Goal: Transaction & Acquisition: Purchase product/service

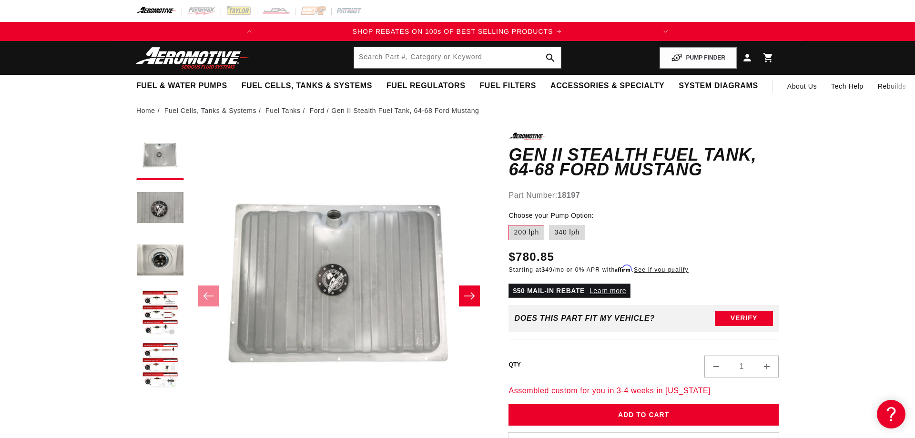
click at [619, 289] on p "$50 MAIL-IN REBATE Learn more" at bounding box center [569, 290] width 122 height 14
click at [618, 289] on link "Learn more" at bounding box center [607, 291] width 37 height 8
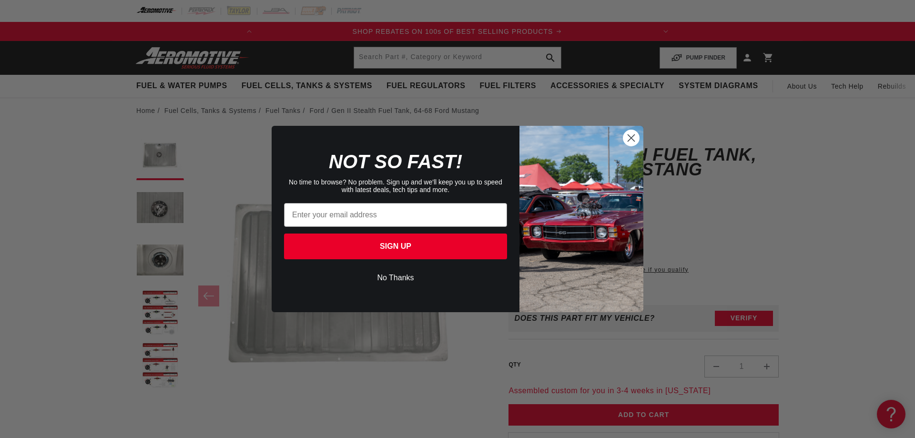
click at [629, 139] on icon "Close dialog" at bounding box center [631, 138] width 7 height 7
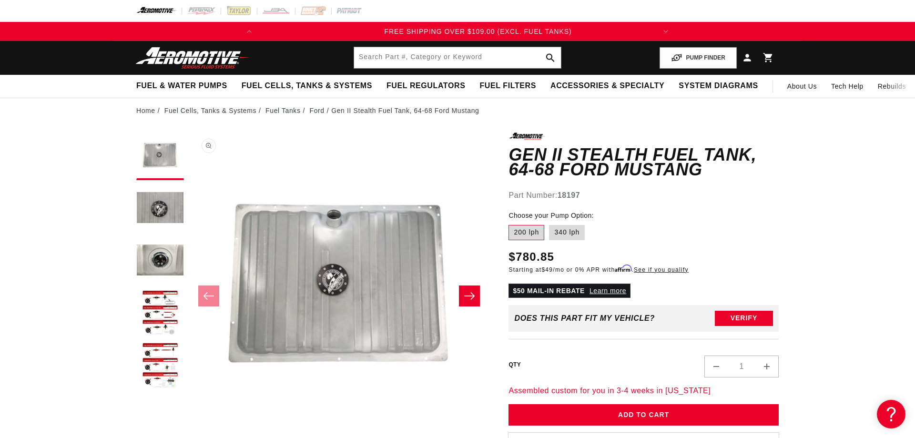
scroll to position [0, 377]
click at [169, 308] on button "Load image 4 in gallery view" at bounding box center [160, 314] width 48 height 48
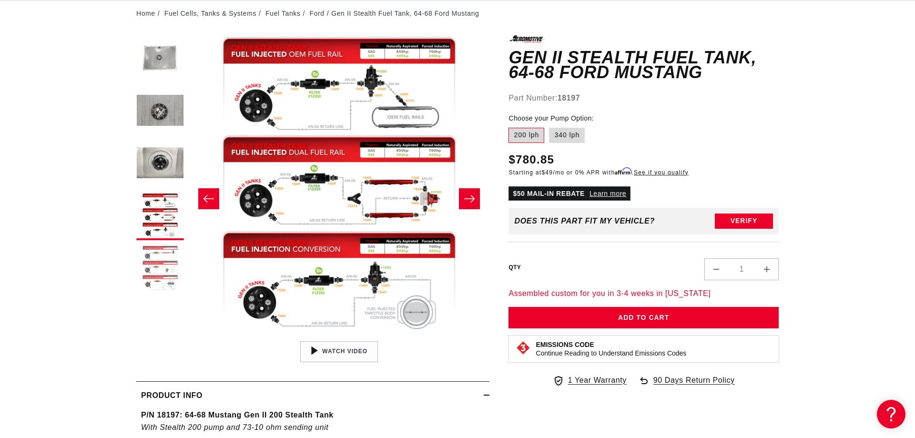
scroll to position [0, 0]
click at [159, 268] on button "Load image 5 in gallery view" at bounding box center [160, 269] width 48 height 48
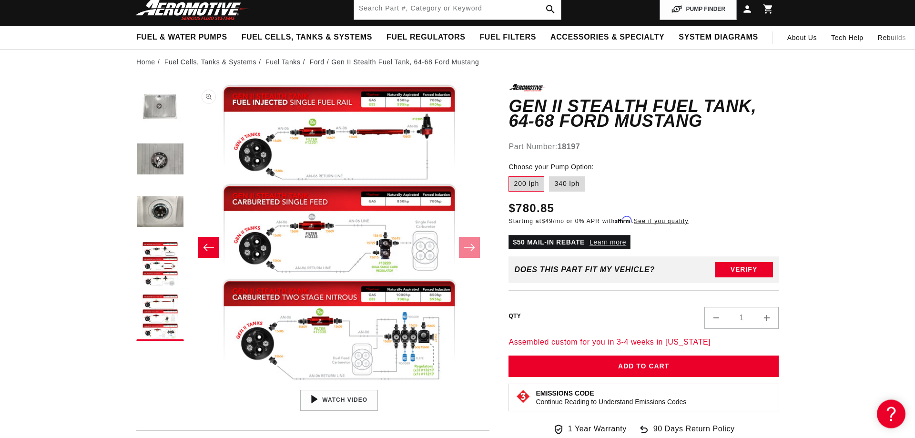
scroll to position [97, 0]
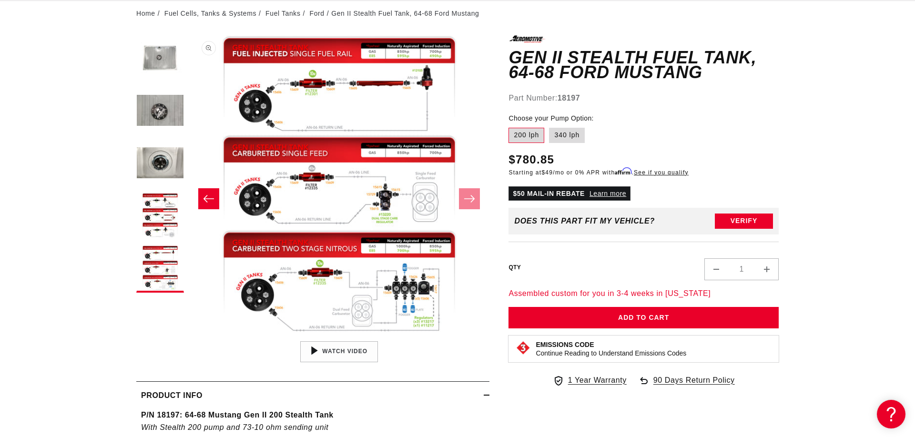
click at [189, 336] on button "Open media 5 in modal" at bounding box center [189, 336] width 0 height 0
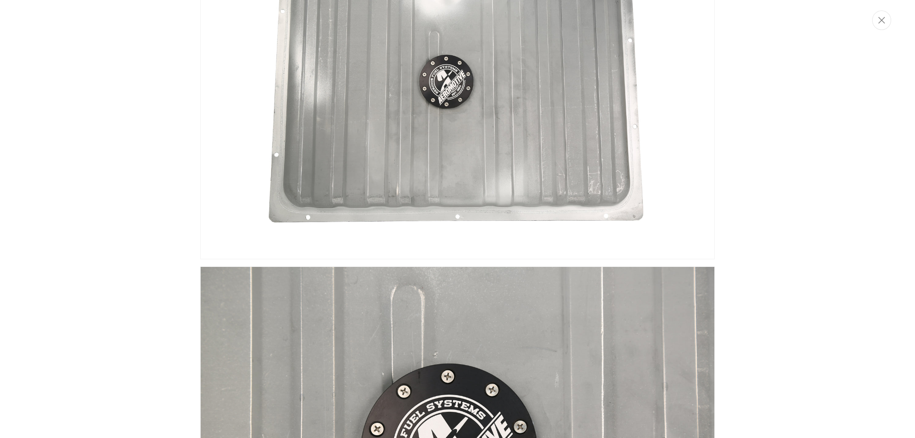
scroll to position [0, 0]
